Goal: Information Seeking & Learning: Compare options

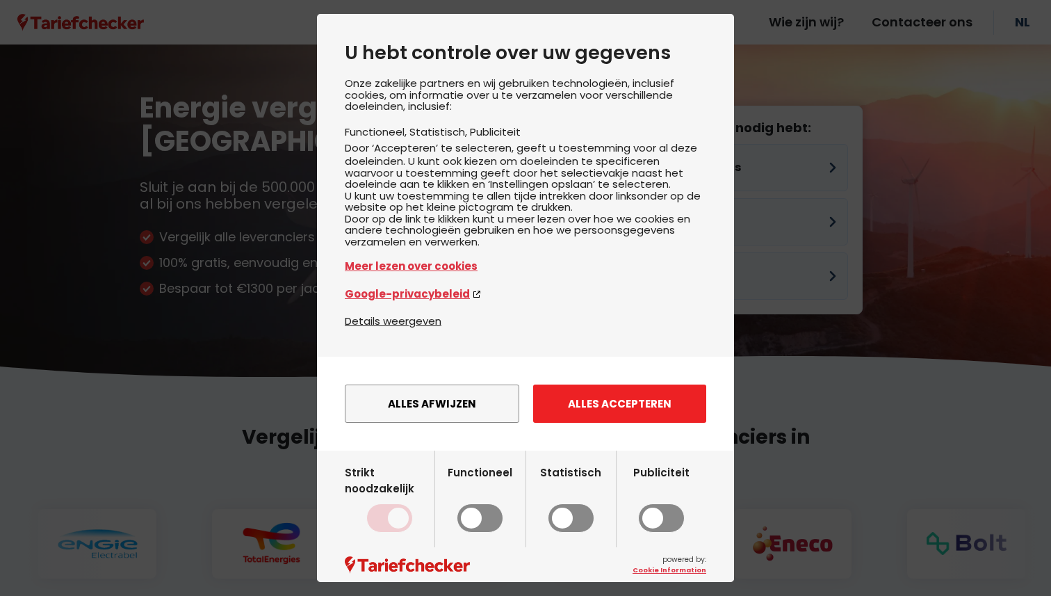
click at [614, 423] on button "Alles accepteren" at bounding box center [619, 404] width 173 height 38
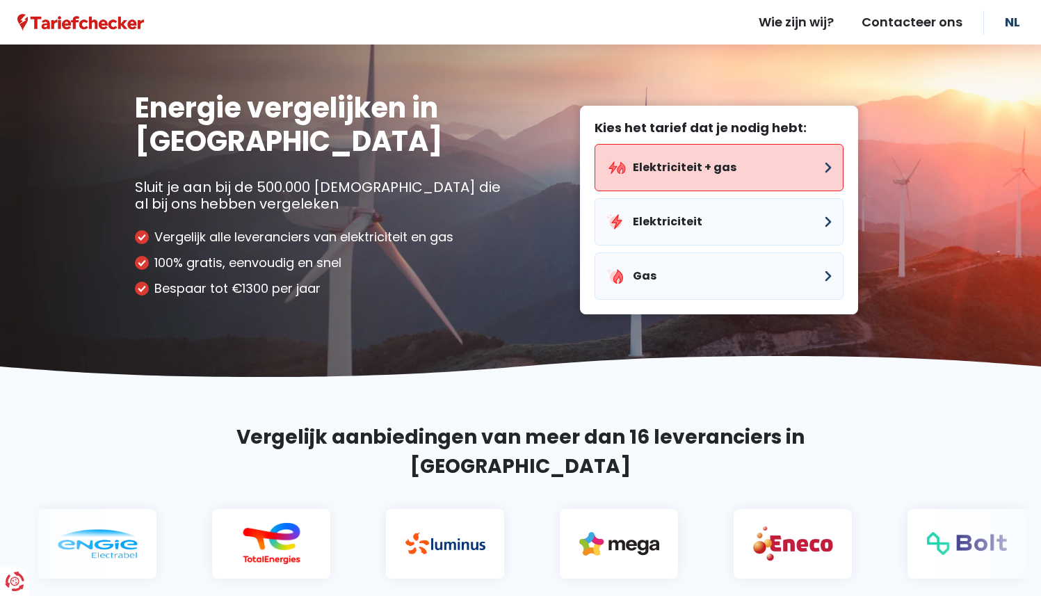
click at [679, 174] on button "Elektriciteit + gas" at bounding box center [718, 167] width 249 height 47
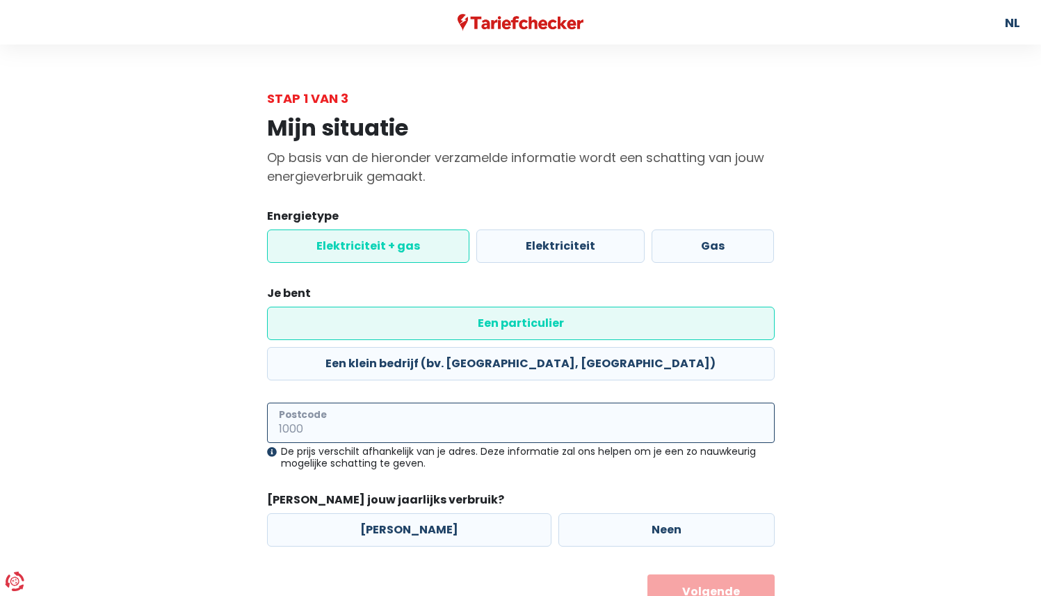
click at [398, 403] on input "Postcode" at bounding box center [521, 423] width 508 height 40
type input "1060"
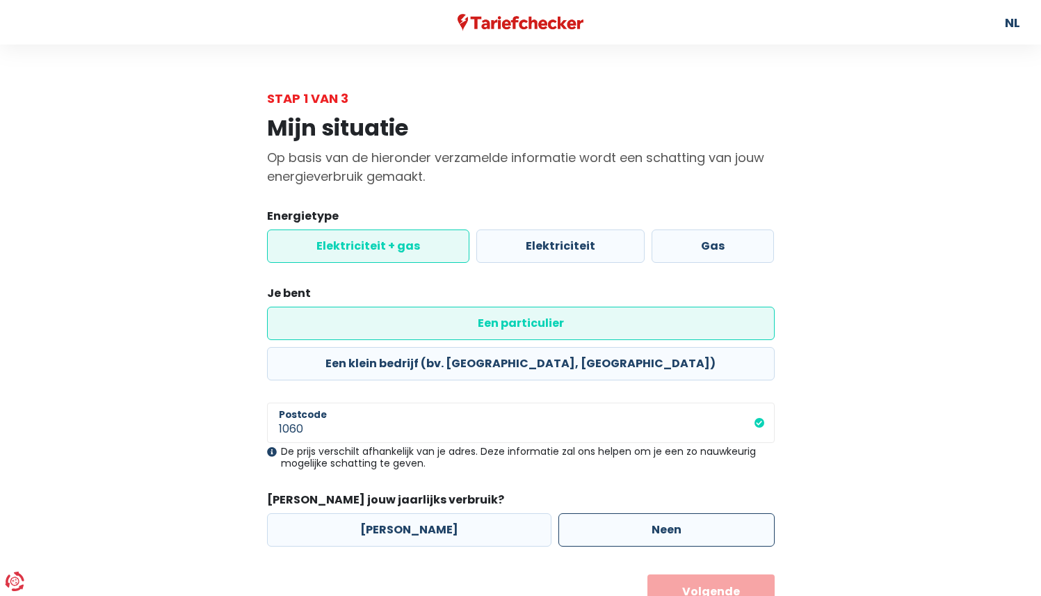
click at [604, 513] on label "Neen" at bounding box center [666, 529] width 216 height 33
click at [604, 513] on input "Neen" at bounding box center [666, 529] width 216 height 33
radio input "true"
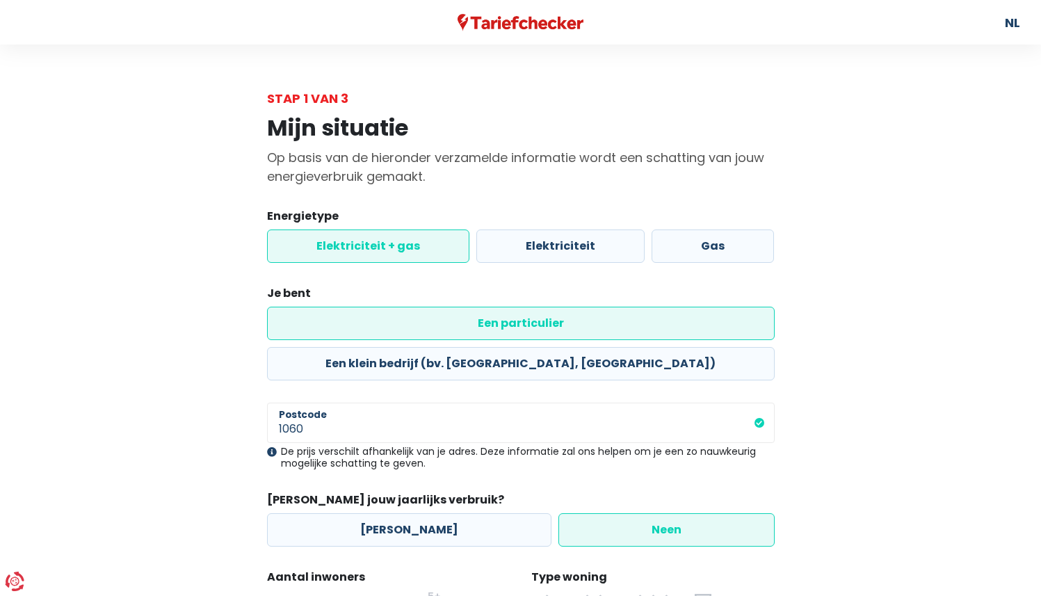
scroll to position [164, 0]
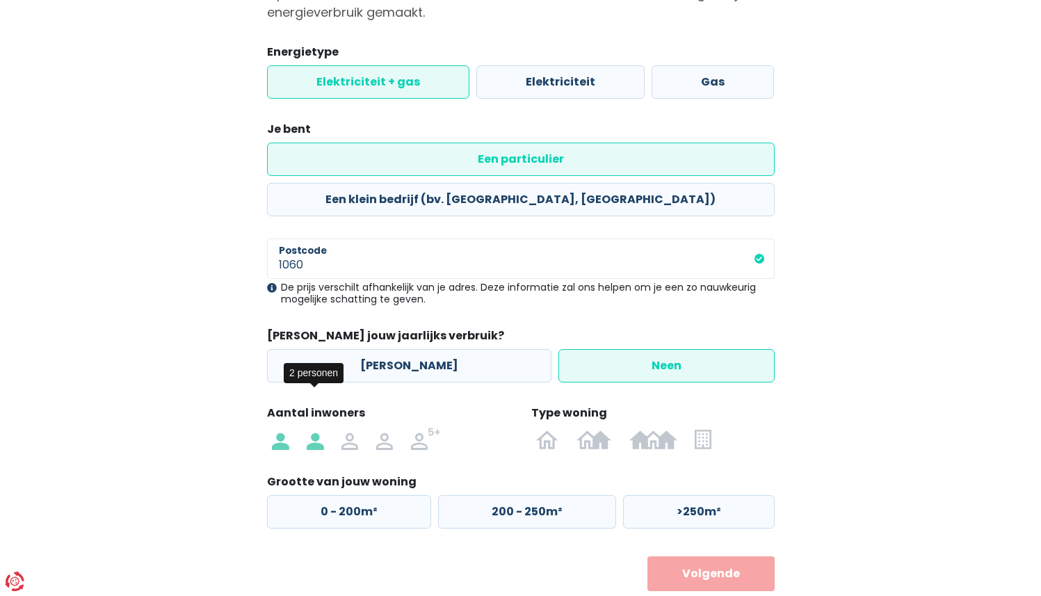
click at [319, 428] on img at bounding box center [315, 439] width 17 height 22
click at [319, 428] on input "radio" at bounding box center [315, 439] width 35 height 22
radio input "true"
click at [704, 428] on img at bounding box center [703, 439] width 16 height 22
click at [704, 428] on input "radio" at bounding box center [703, 439] width 34 height 22
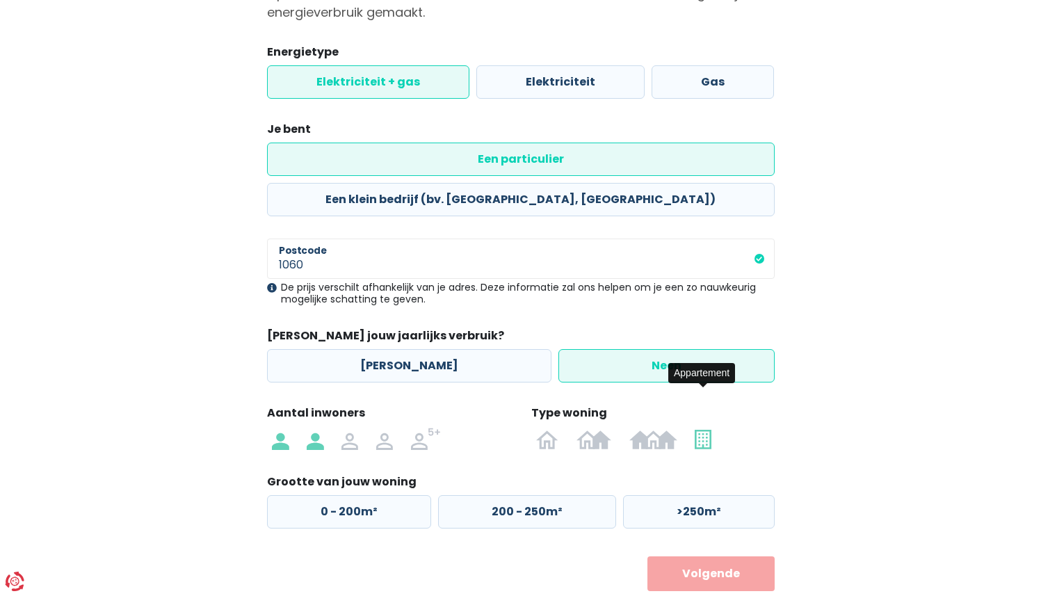
radio input "true"
click at [505, 495] on label "50 - 100m²" at bounding box center [524, 511] width 175 height 33
click at [505, 495] on input "50 - 100m²" at bounding box center [524, 511] width 175 height 33
radio input "true"
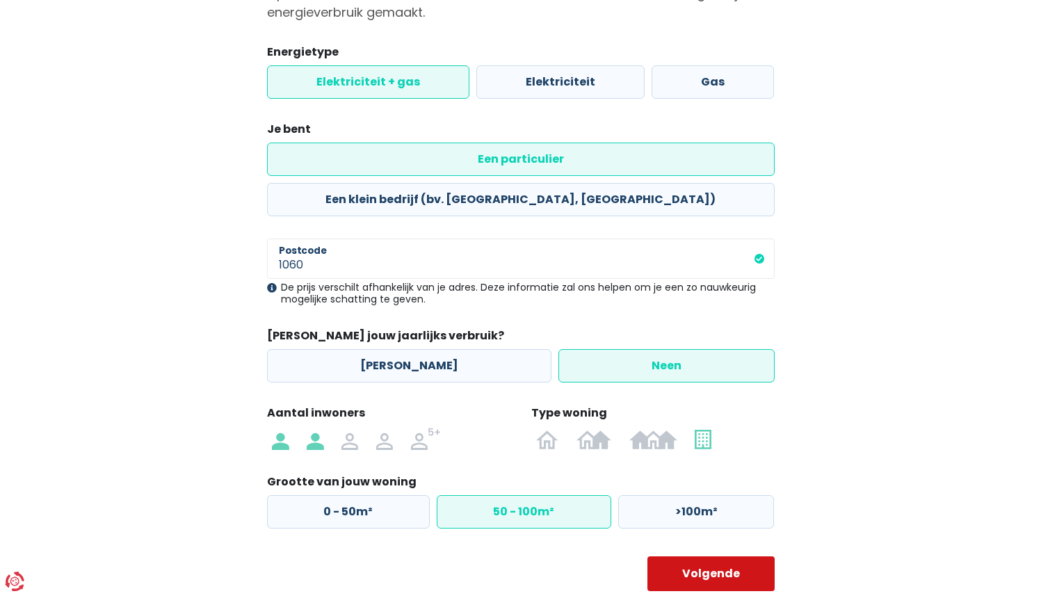
click at [716, 556] on button "Volgende" at bounding box center [710, 573] width 127 height 35
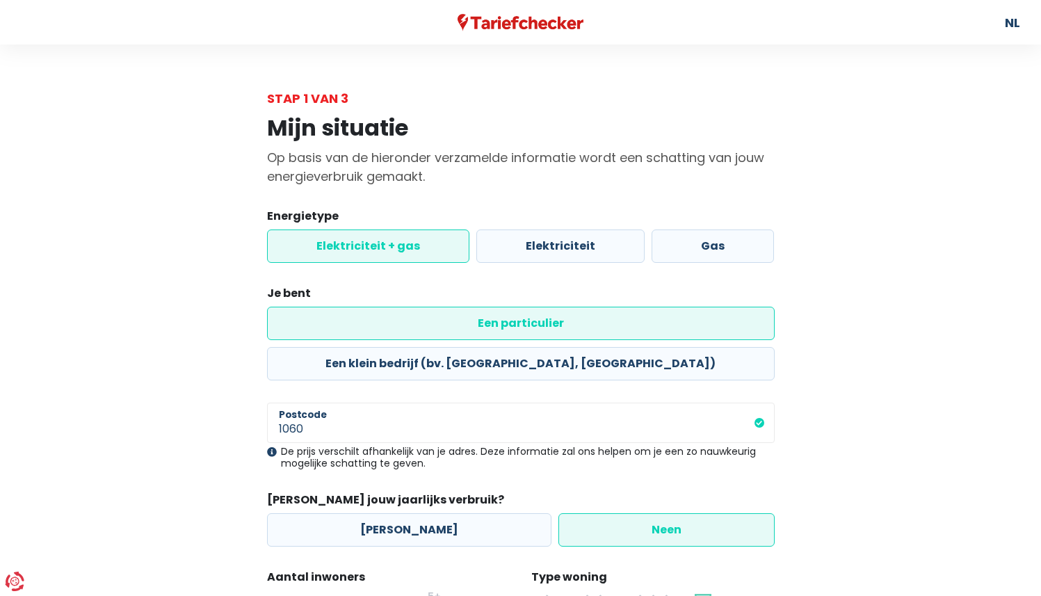
select select
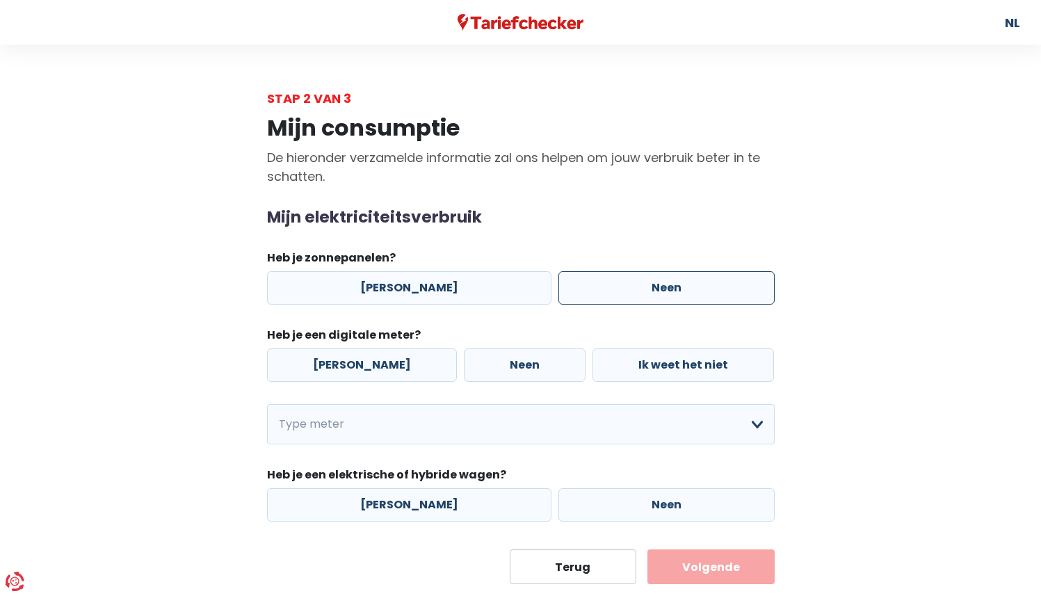
click at [597, 297] on label "Neen" at bounding box center [666, 287] width 216 height 33
click at [597, 297] on input "Neen" at bounding box center [666, 287] width 216 height 33
radio input "true"
click at [500, 365] on label "Neen" at bounding box center [525, 364] width 122 height 33
click at [500, 365] on input "Neen" at bounding box center [525, 364] width 122 height 33
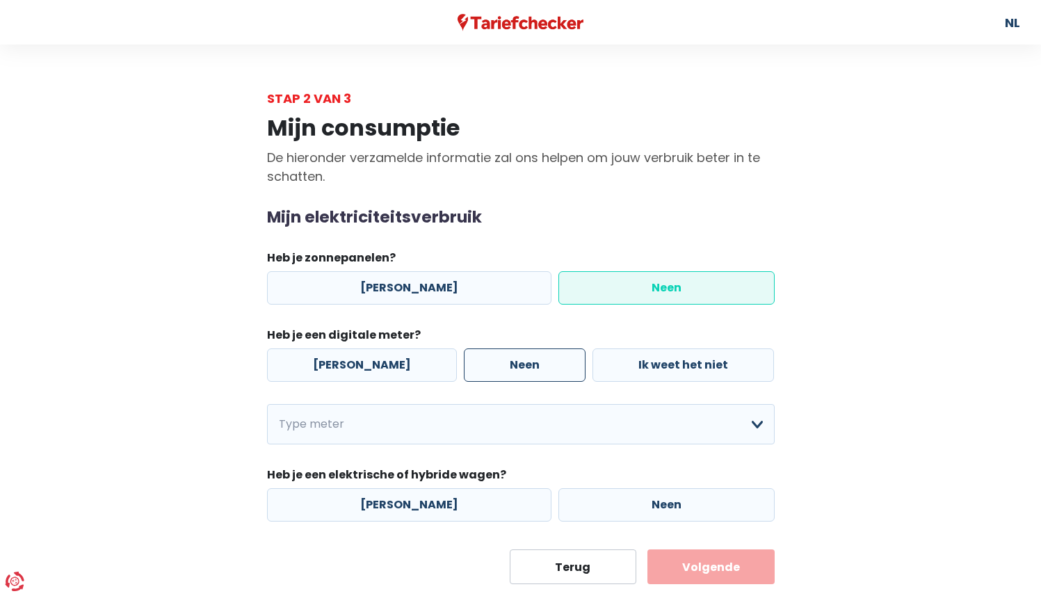
radio input "true"
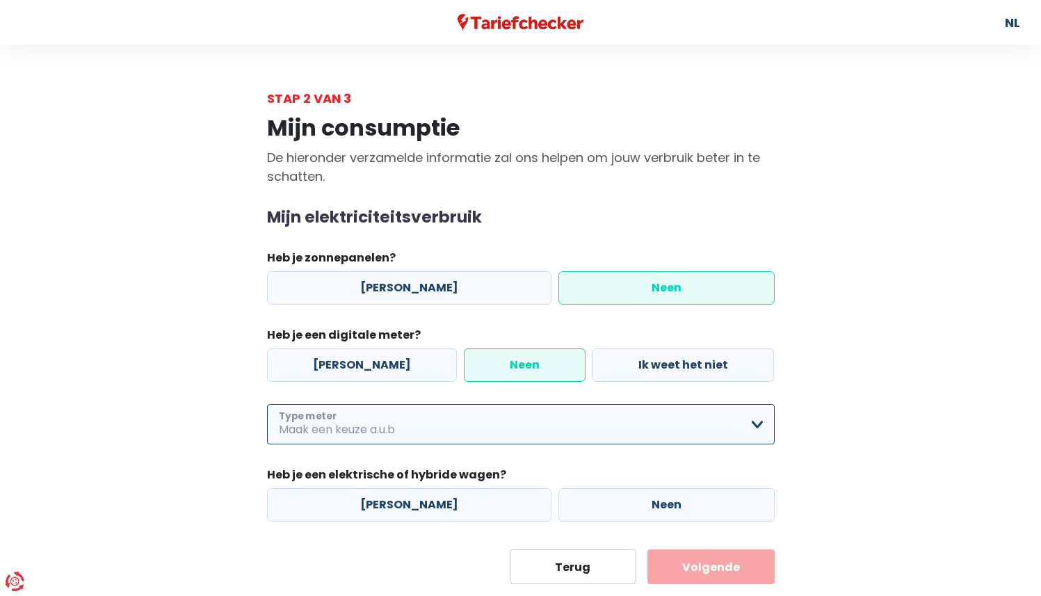
click at [411, 420] on select "Enkelvoudig Tweevoudig Enkelvoudig + uitsluitend nachttarief Tweevoudig + uitsl…" at bounding box center [521, 424] width 508 height 40
select select "day_night_bi_hourly"
click at [267, 405] on select "Enkelvoudig Tweevoudig Enkelvoudig + uitsluitend nachttarief Tweevoudig + uitsl…" at bounding box center [521, 424] width 508 height 40
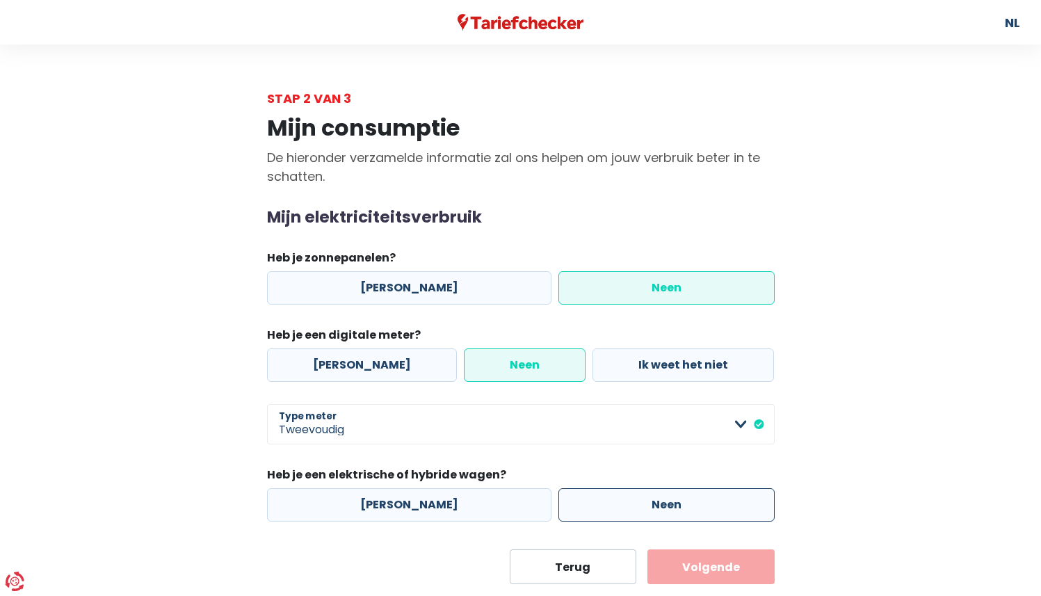
click at [572, 501] on label "Neen" at bounding box center [666, 504] width 216 height 33
click at [572, 501] on input "Neen" at bounding box center [666, 504] width 216 height 33
radio input "true"
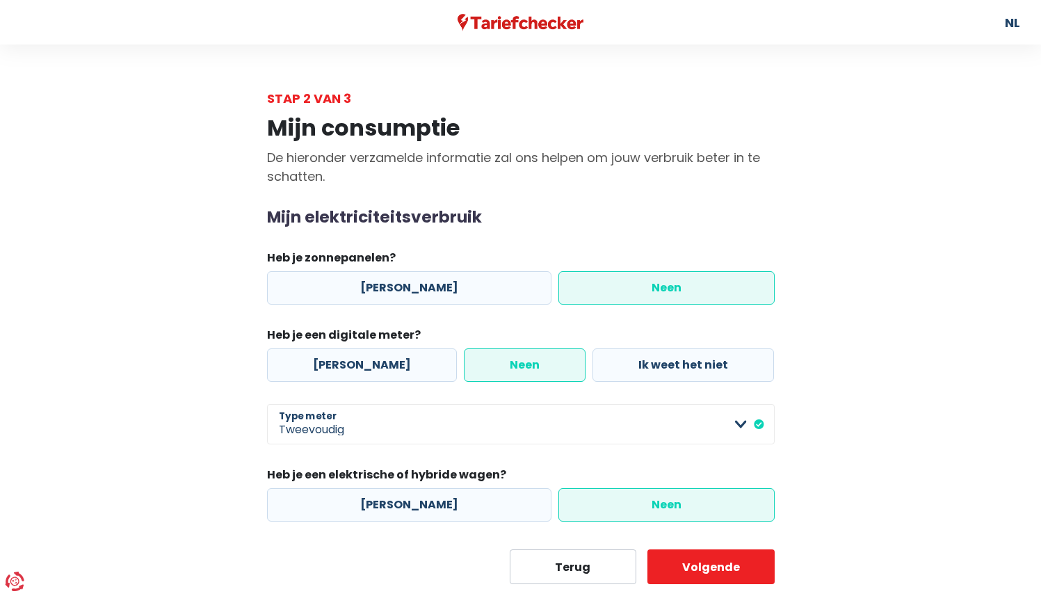
scroll to position [33, 0]
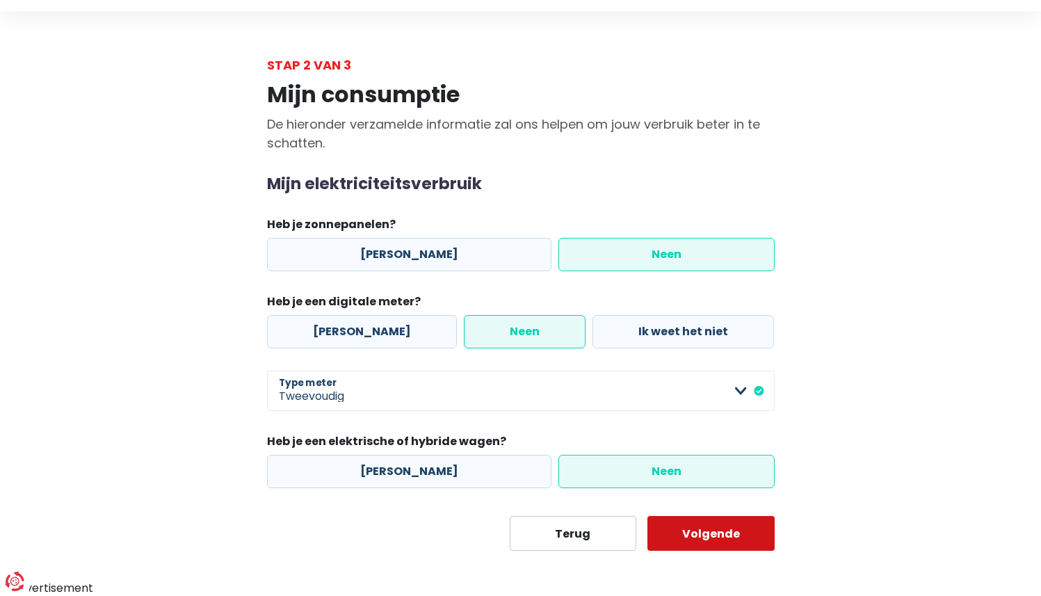
click at [709, 528] on button "Volgende" at bounding box center [710, 533] width 127 height 35
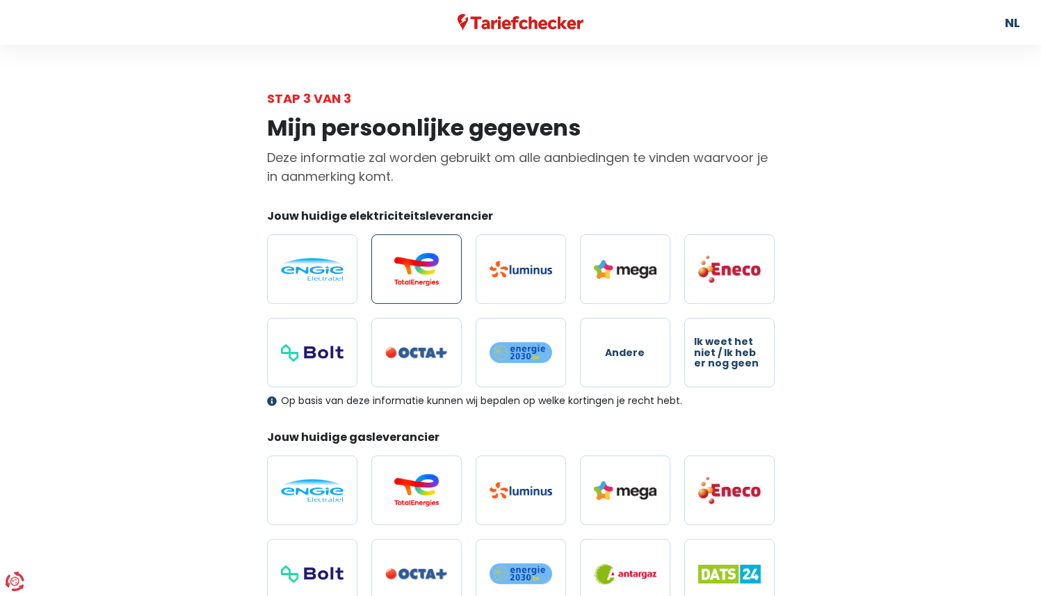
click at [426, 282] on img at bounding box center [416, 268] width 63 height 33
click at [426, 282] on input "radio" at bounding box center [416, 269] width 90 height 70
radio input "true"
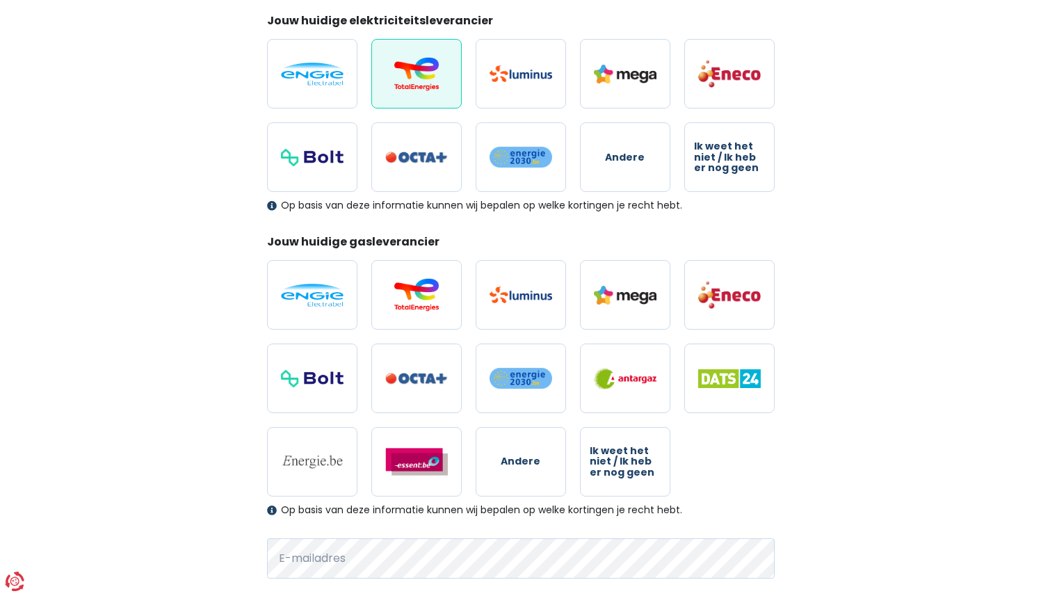
scroll to position [195, 0]
click at [419, 282] on img at bounding box center [416, 295] width 63 height 33
click at [419, 282] on input "radio" at bounding box center [416, 296] width 90 height 70
radio input "true"
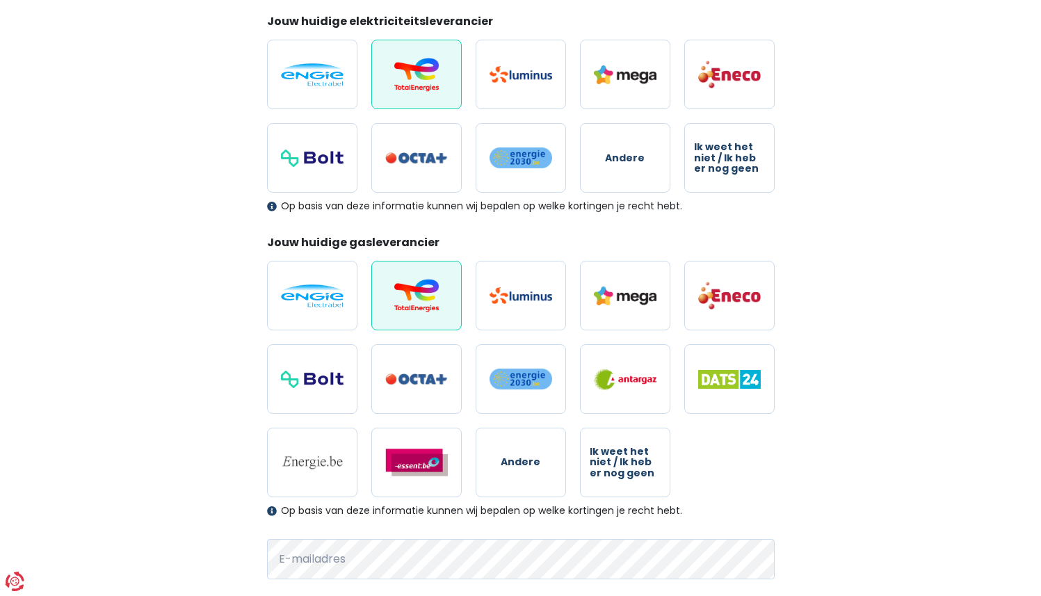
scroll to position [358, 0]
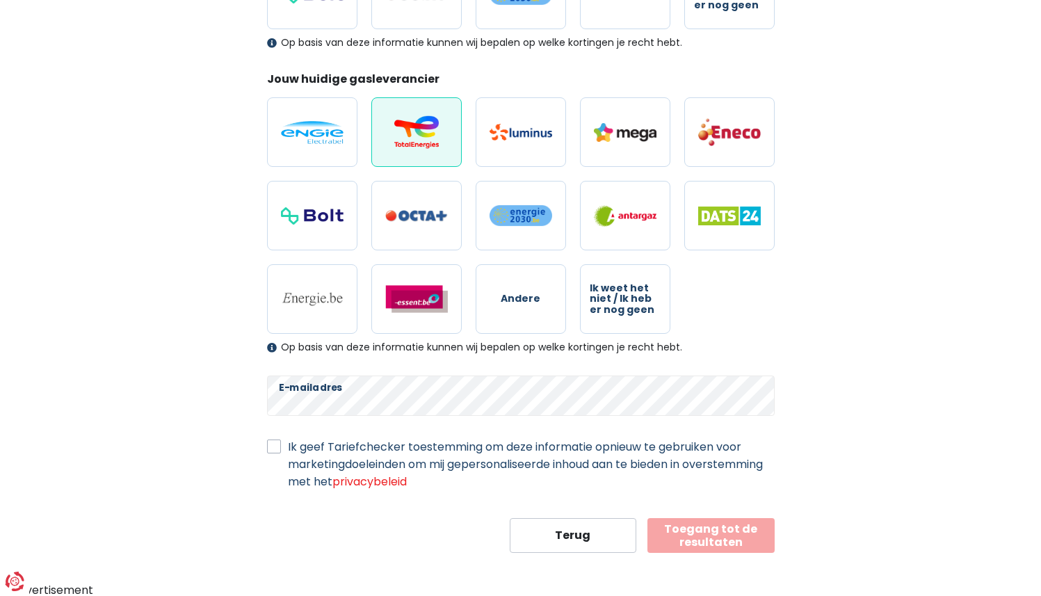
click at [288, 447] on label "Ik geef Tariefchecker toestemming om deze informatie opnieuw te gebruiken voor …" at bounding box center [531, 464] width 487 height 52
click at [275, 447] on input "Ik geef Tariefchecker toestemming om deze informatie opnieuw te gebruiken voor …" at bounding box center [274, 445] width 14 height 14
checkbox input "true"
click at [729, 518] on button "Toegang tot de resultaten" at bounding box center [710, 535] width 127 height 35
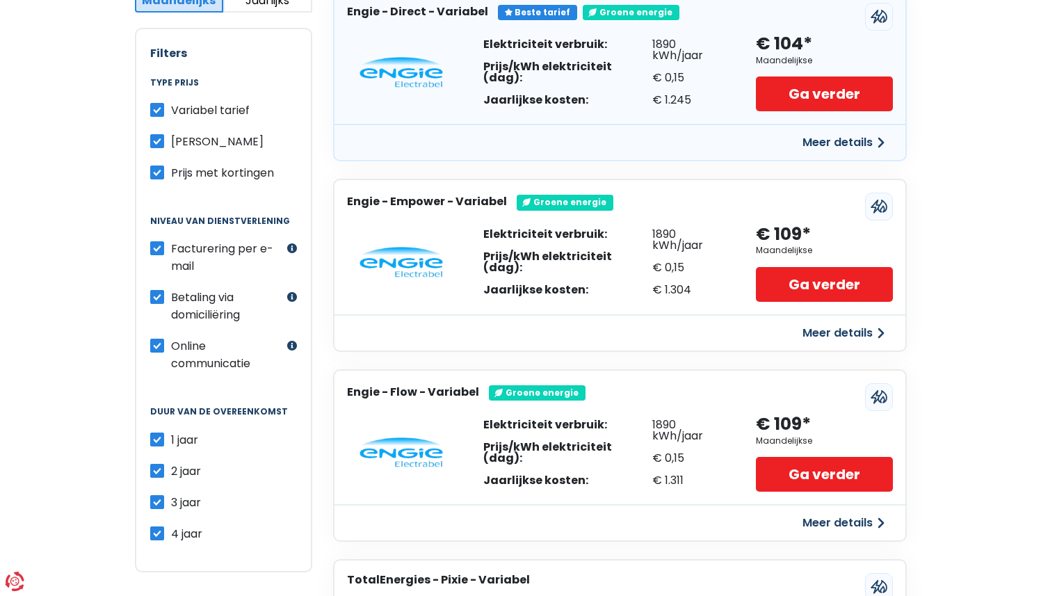
scroll to position [195, 0]
